Goal: Find specific page/section: Find specific page/section

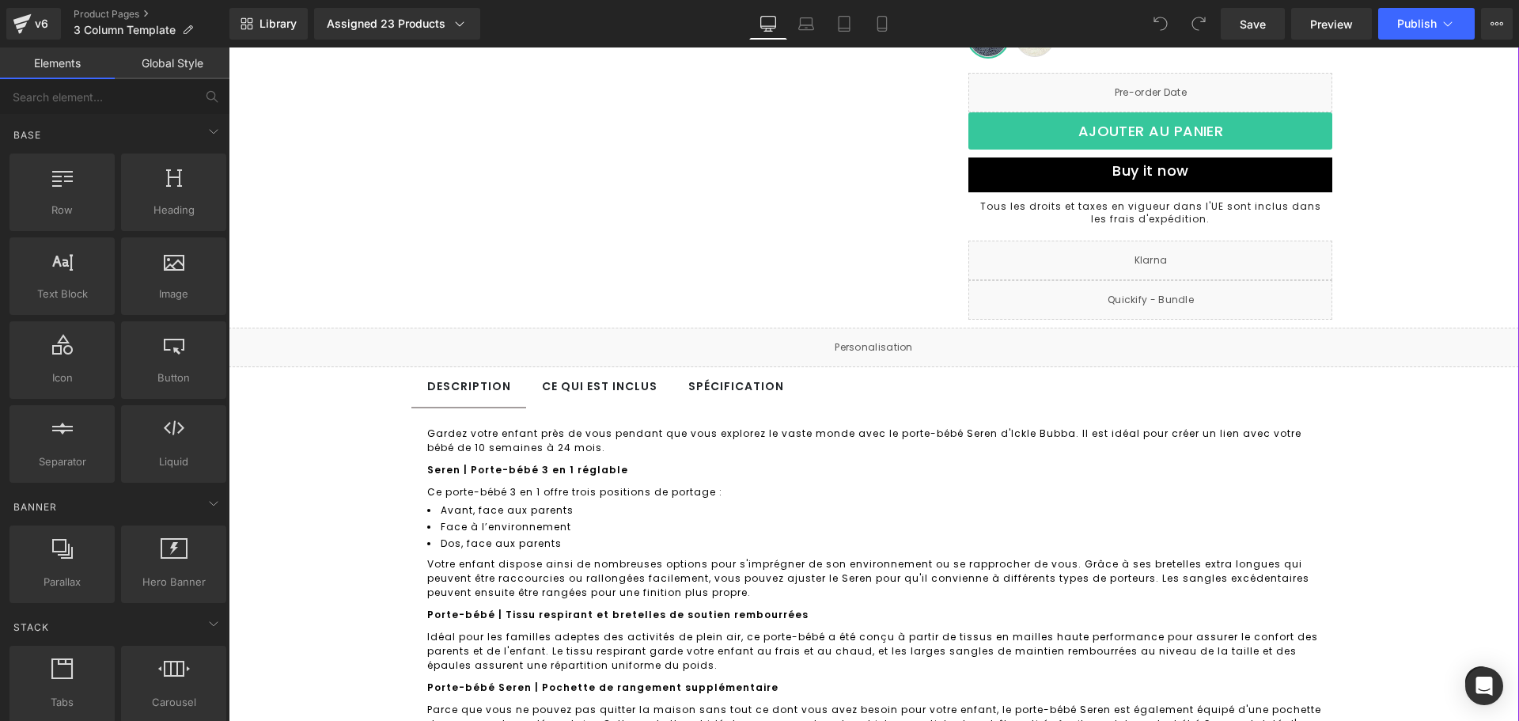
scroll to position [395, 0]
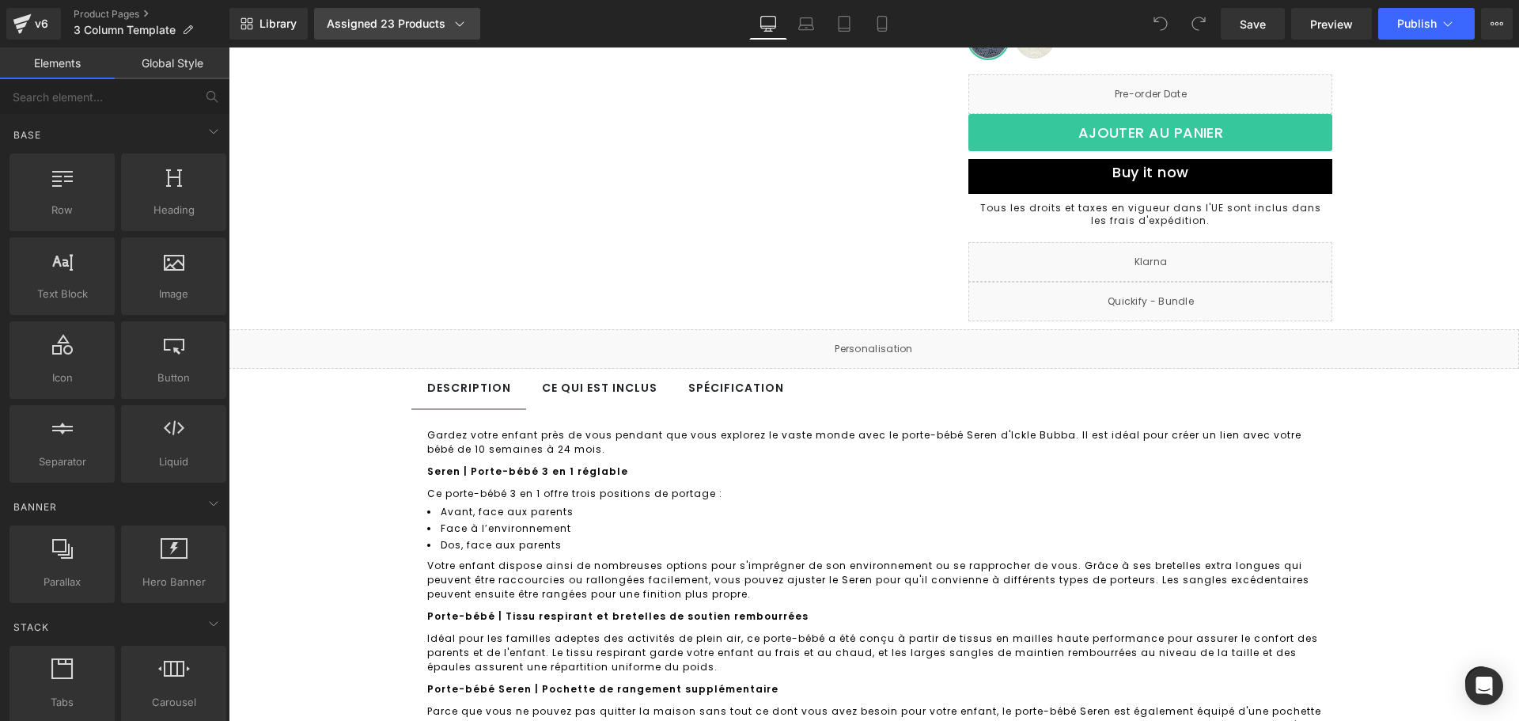
click at [448, 21] on div "Assigned 23 Products" at bounding box center [397, 24] width 141 height 16
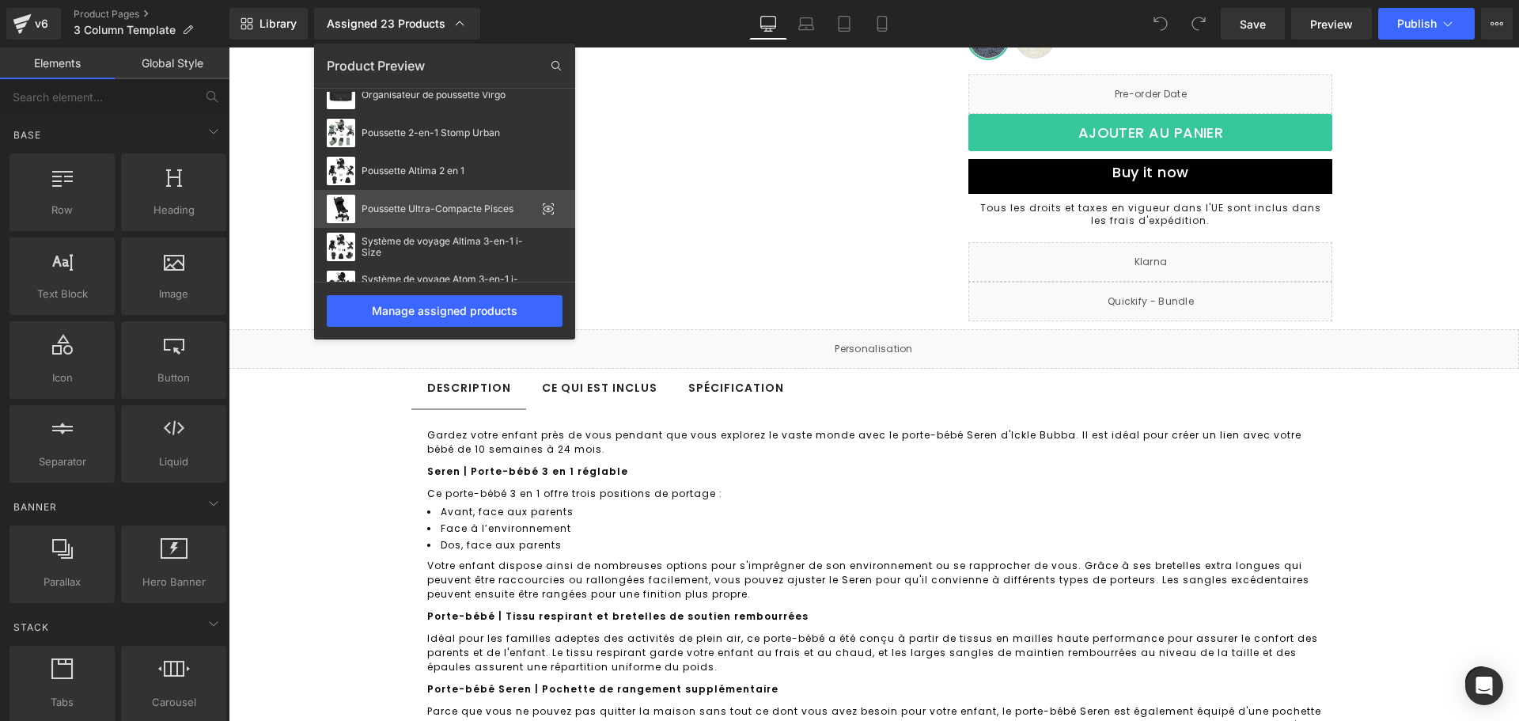
click at [549, 211] on icon at bounding box center [548, 208] width 13 height 13
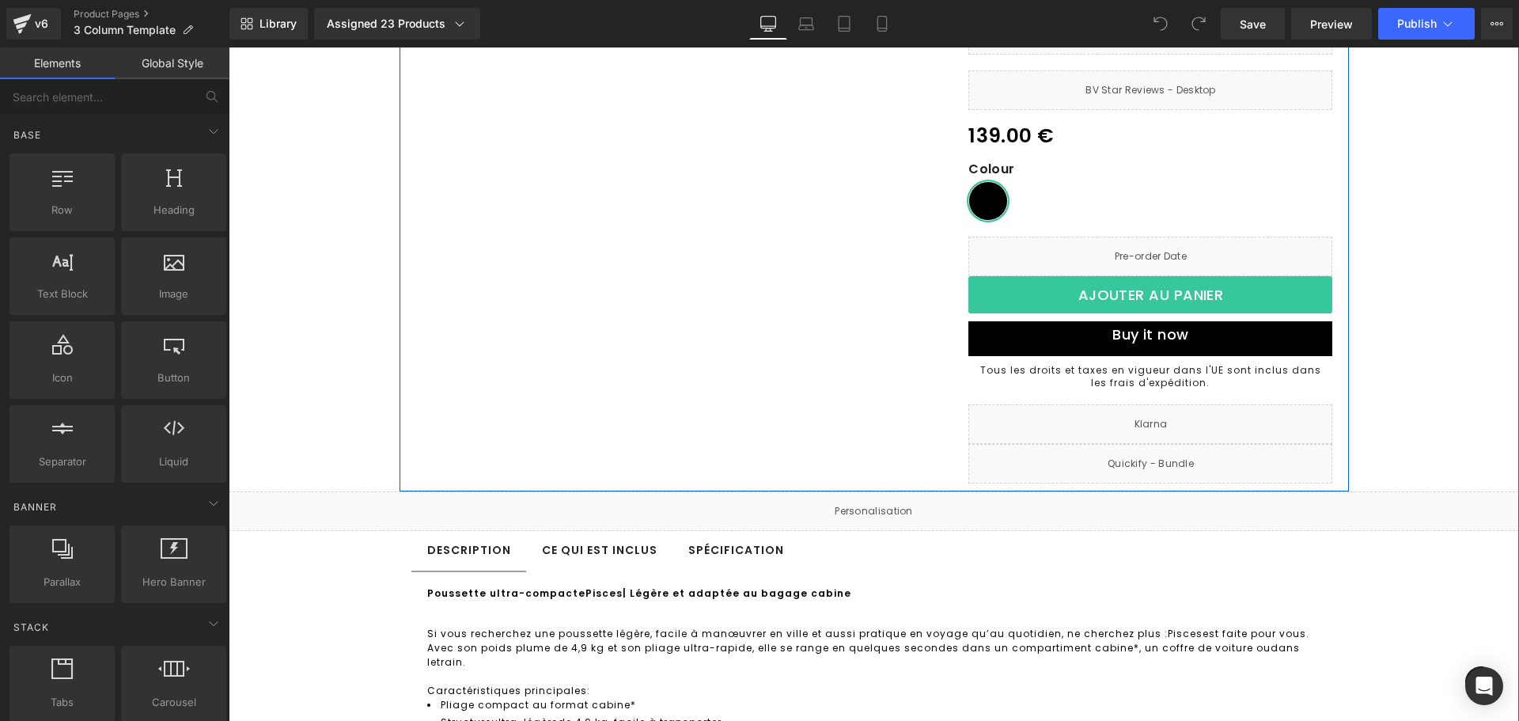
scroll to position [79, 0]
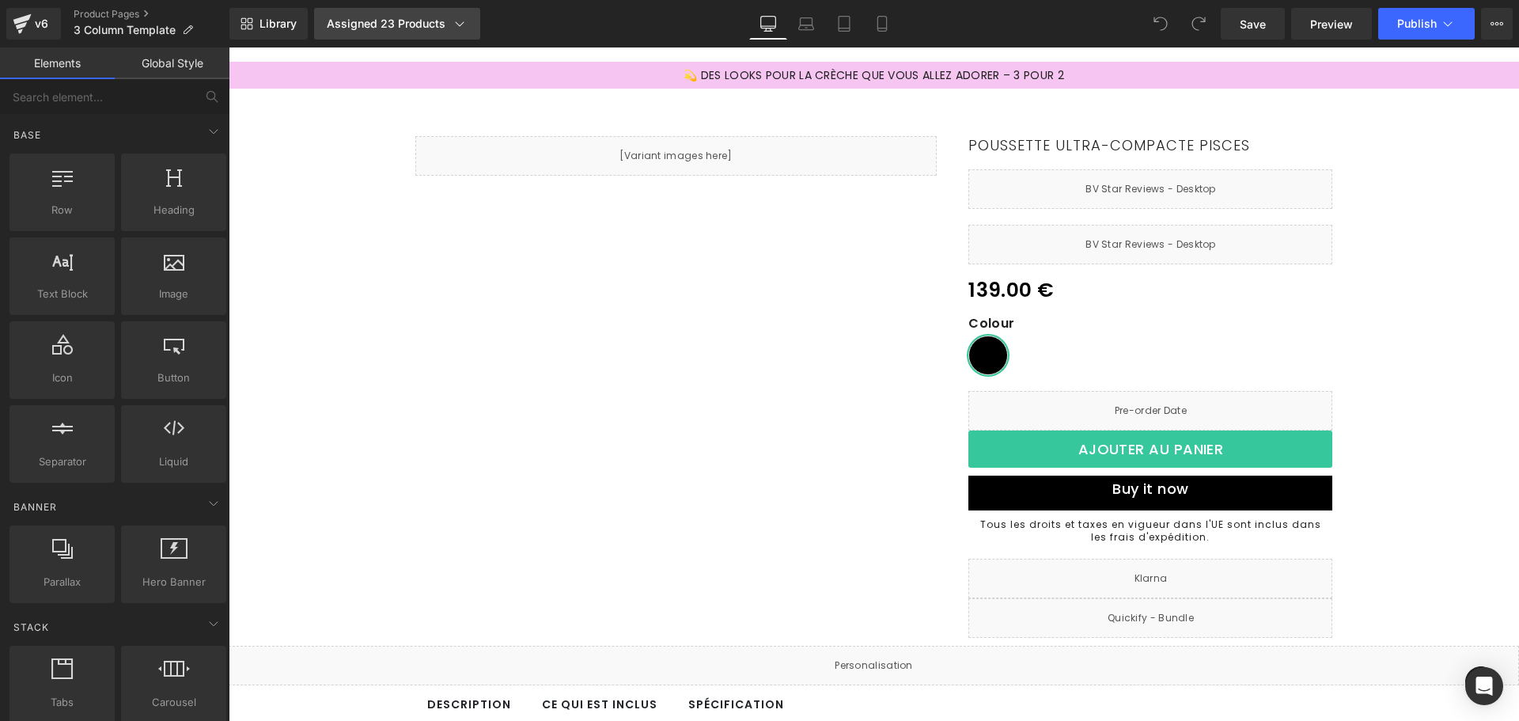
click at [456, 20] on icon at bounding box center [460, 24] width 16 height 16
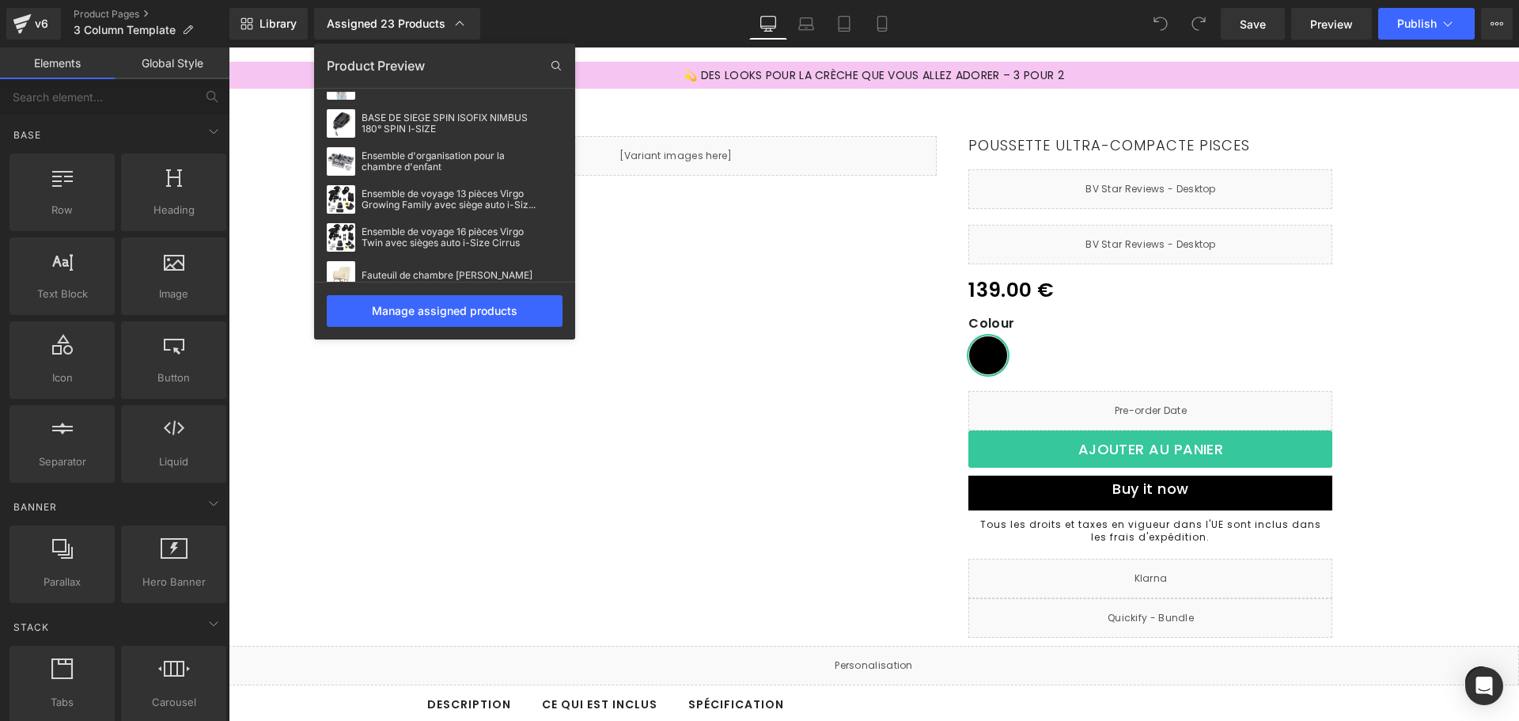
scroll to position [0, 0]
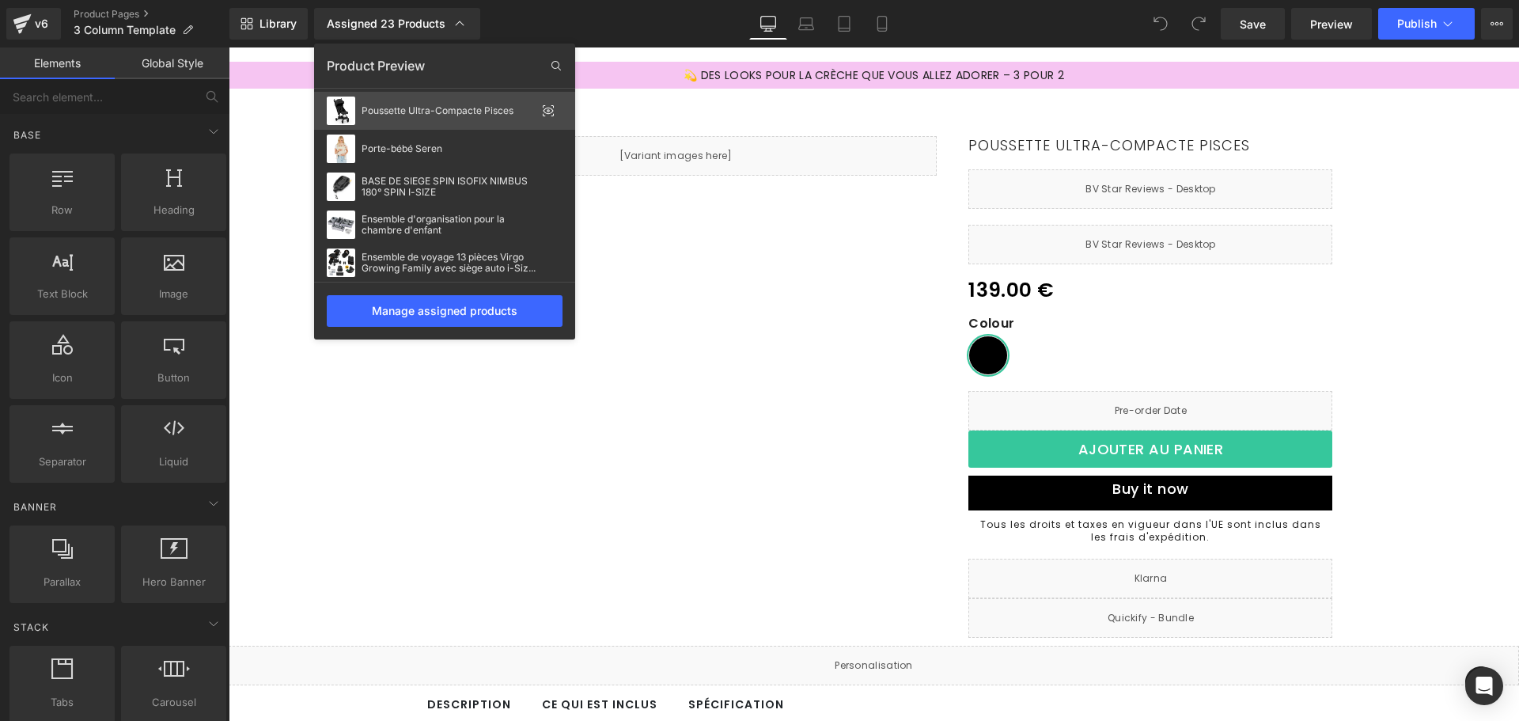
click at [404, 106] on div "Poussette Ultra-Compacte Pisces" at bounding box center [448, 110] width 174 height 11
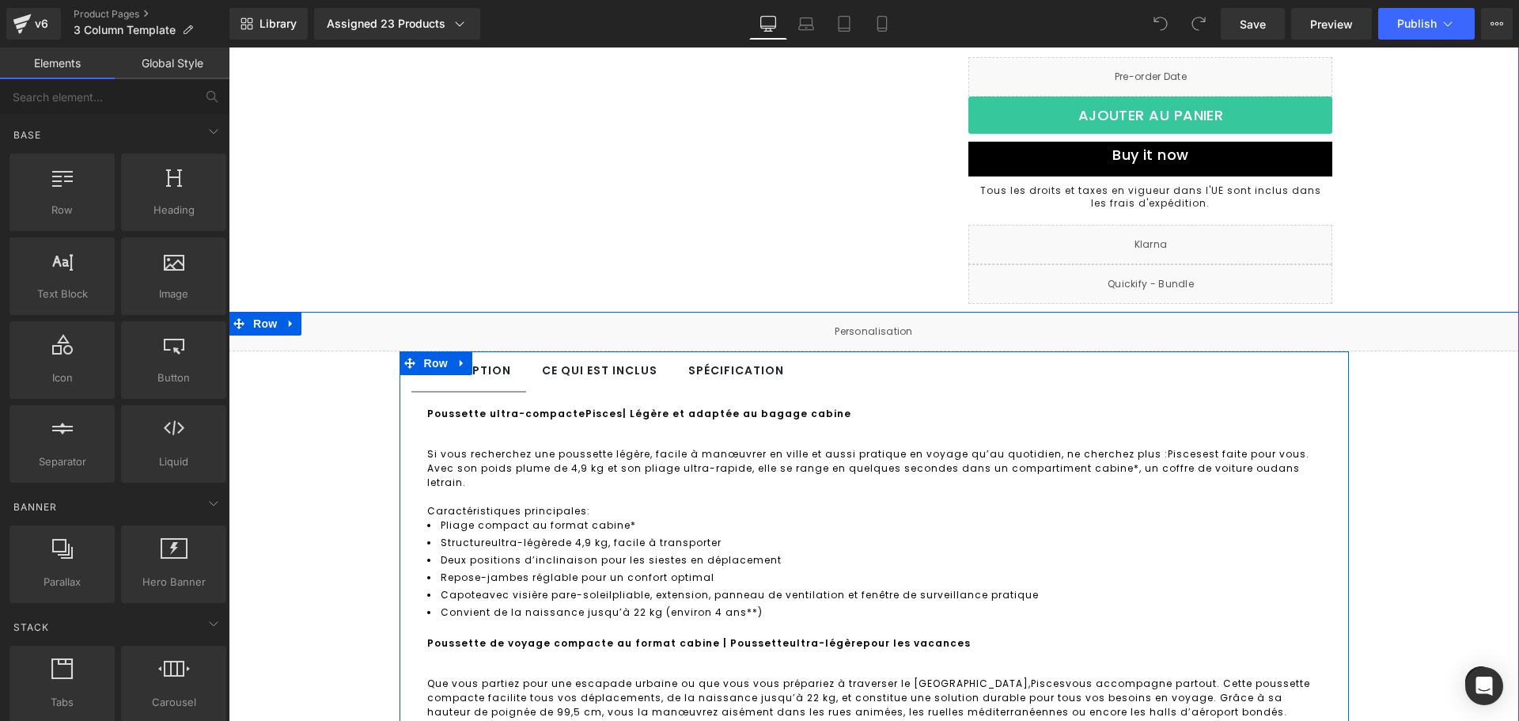
scroll to position [237, 0]
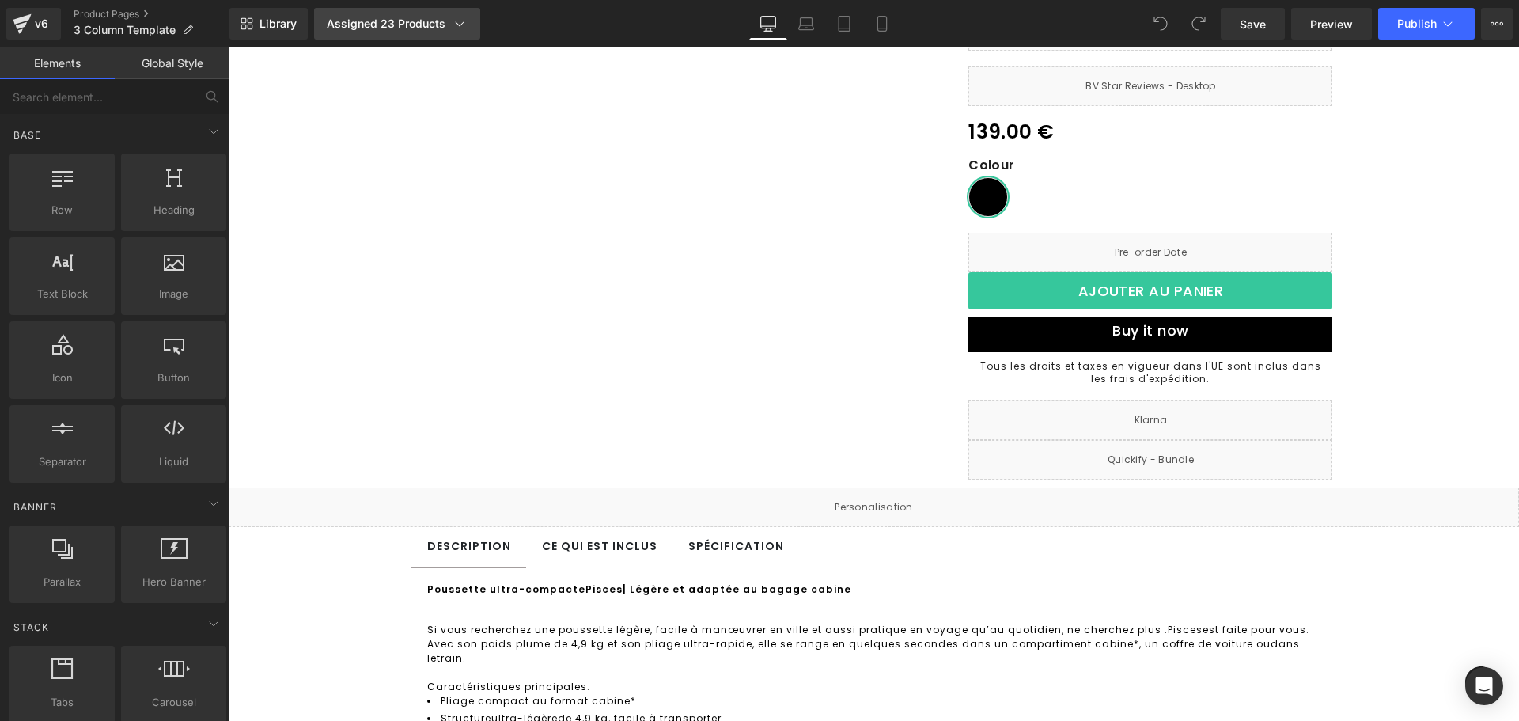
click at [427, 21] on div "Assigned 23 Products" at bounding box center [397, 24] width 141 height 16
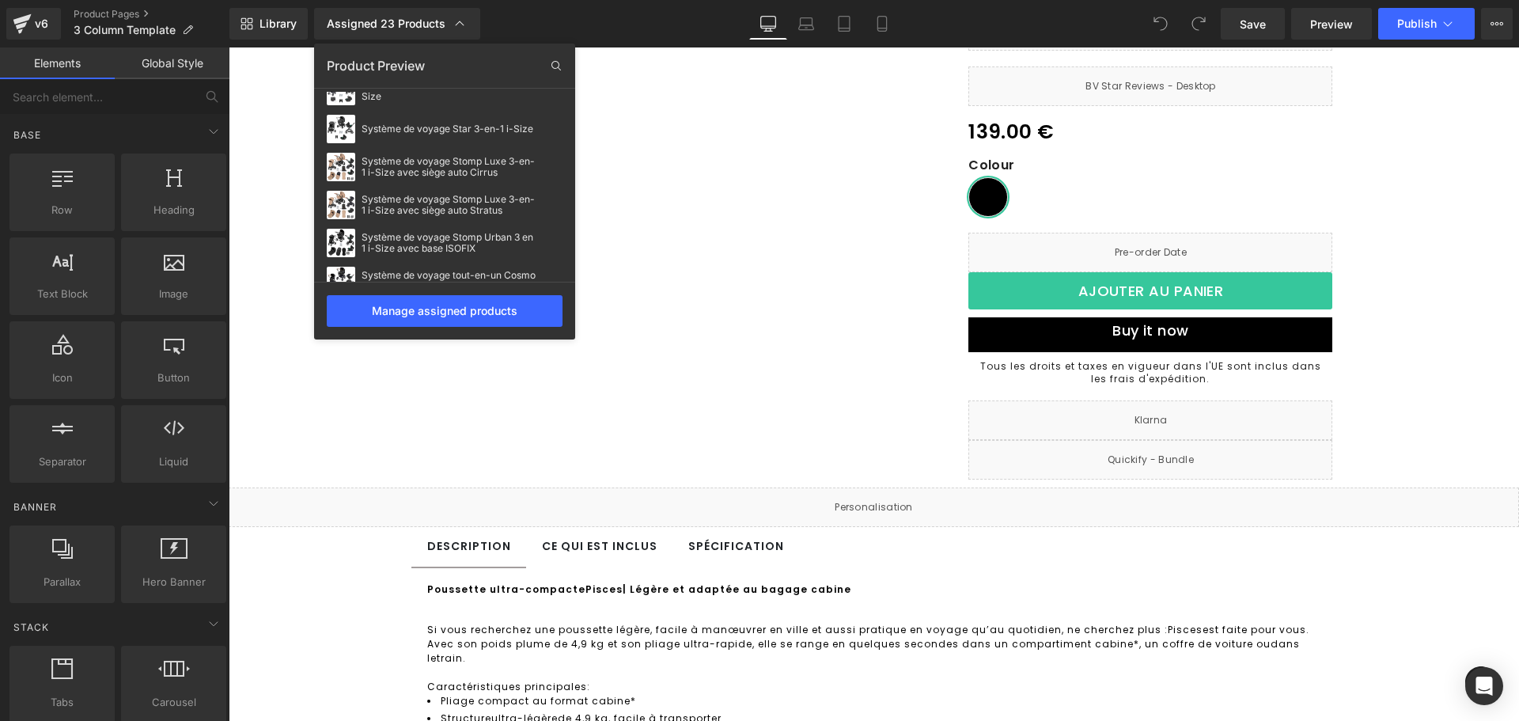
scroll to position [633, 0]
click at [547, 199] on icon at bounding box center [548, 199] width 3 height 3
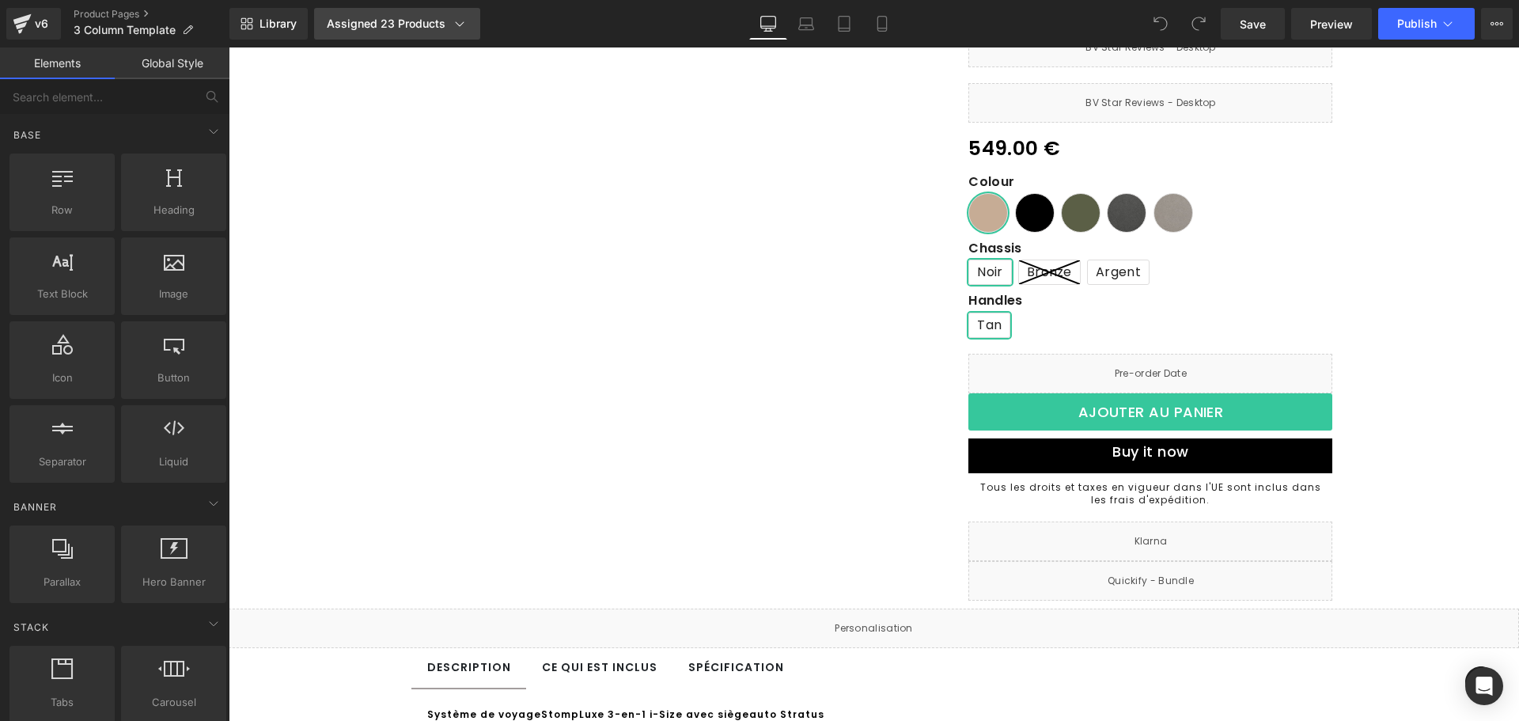
click at [416, 27] on div "Assigned 23 Products" at bounding box center [397, 24] width 141 height 16
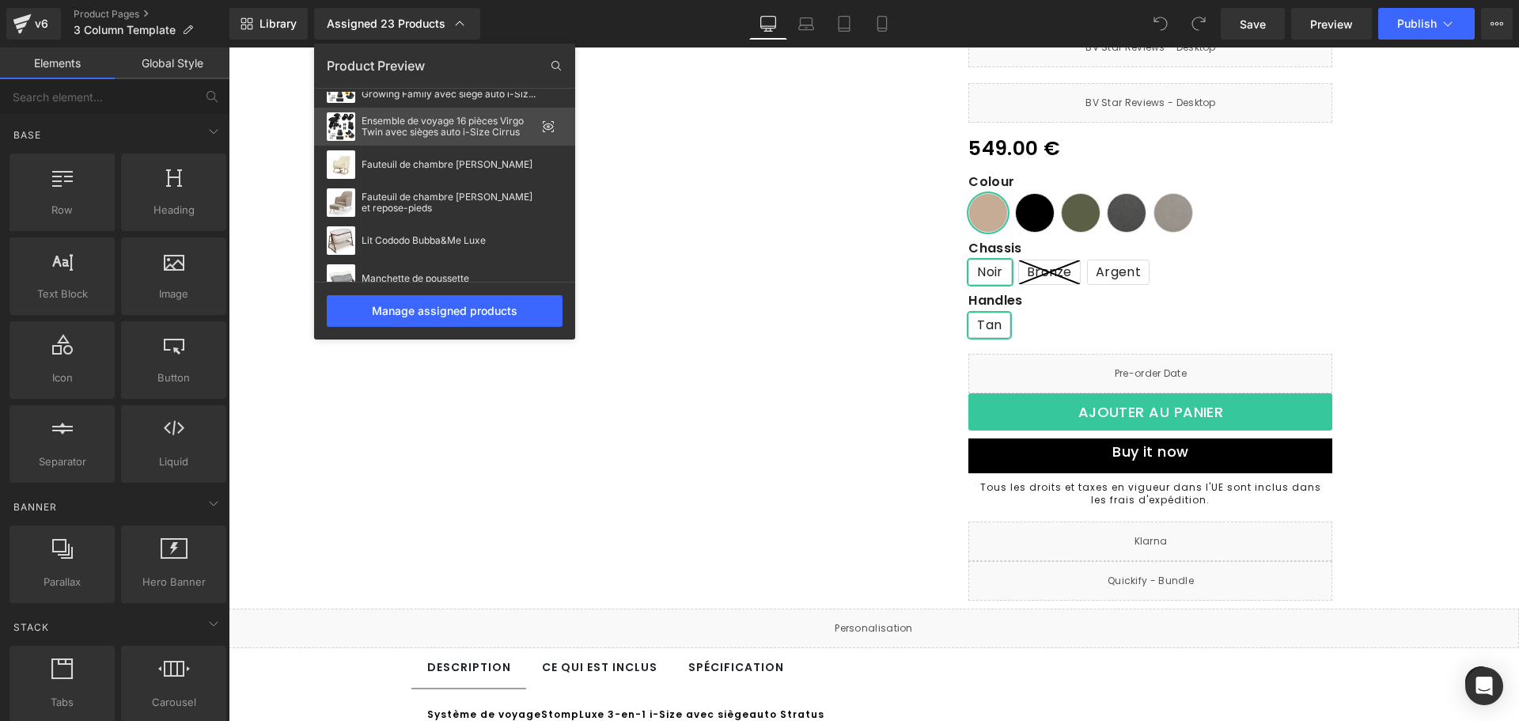
scroll to position [0, 0]
